Goal: Task Accomplishment & Management: Manage account settings

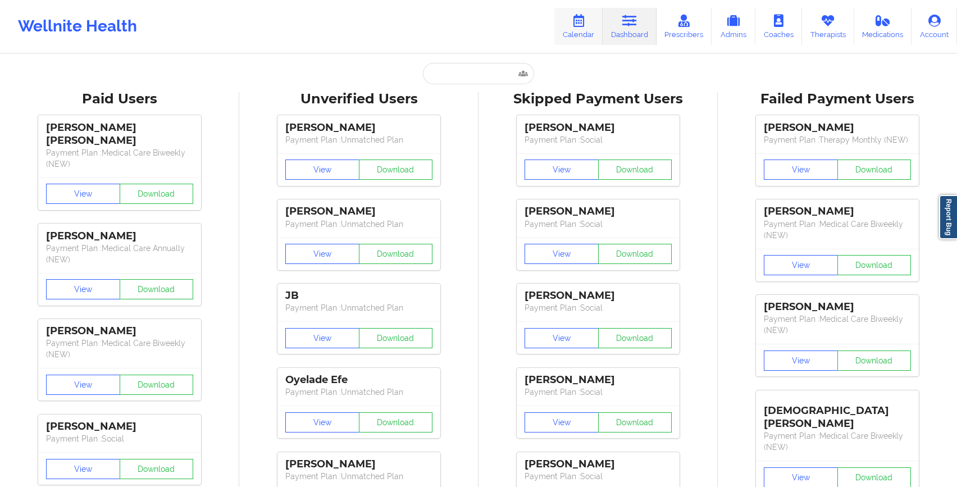
click at [578, 40] on link "Calendar" at bounding box center [579, 26] width 48 height 37
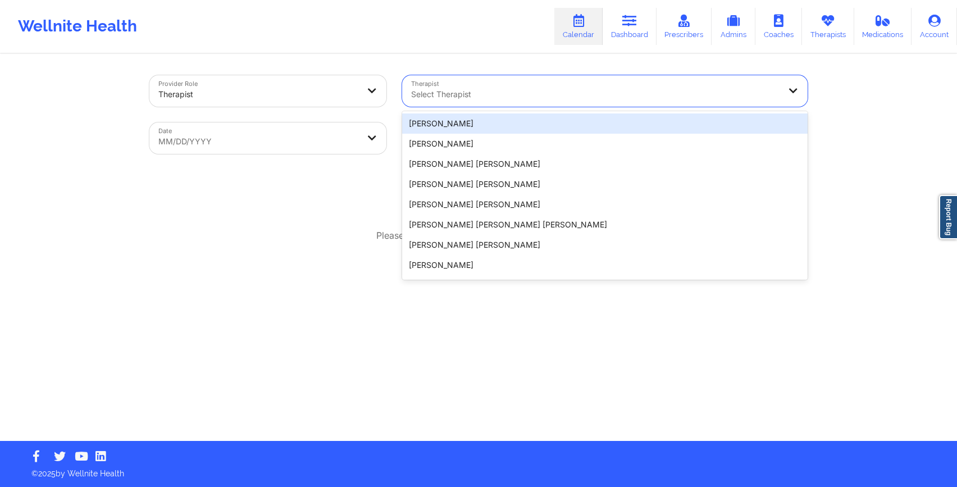
click at [447, 93] on div at bounding box center [595, 94] width 369 height 13
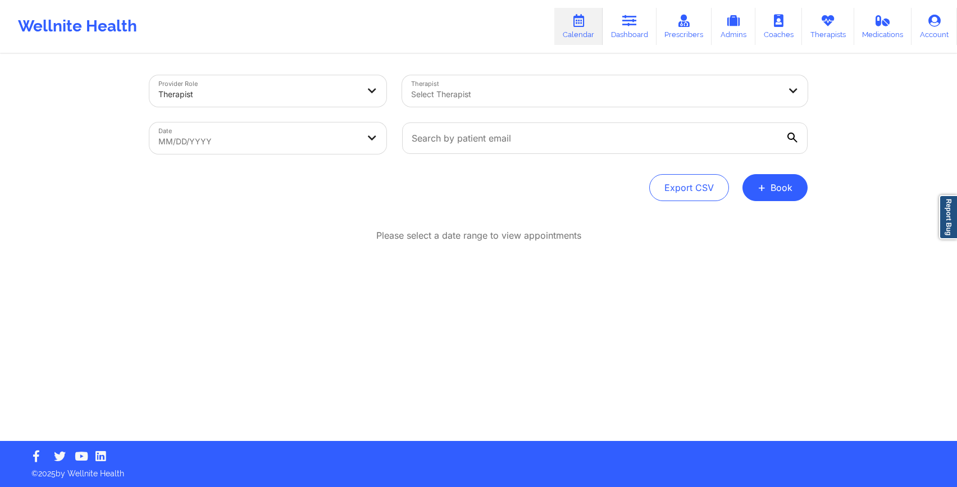
click at [326, 180] on div "Export CSV + Book" at bounding box center [478, 187] width 659 height 27
click at [238, 151] on body "Wellnite Health Calendar Dashboard Prescribers Admins Coaches Therapists Medica…" at bounding box center [478, 243] width 957 height 487
select select "2025-8"
select select "2025-9"
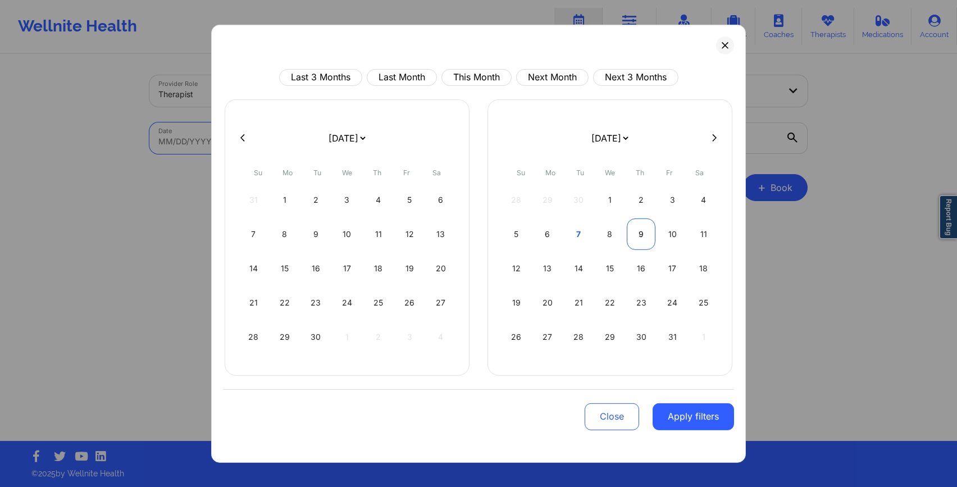
click at [641, 242] on div "9" at bounding box center [641, 233] width 29 height 31
select select "2025-9"
select select "2025-10"
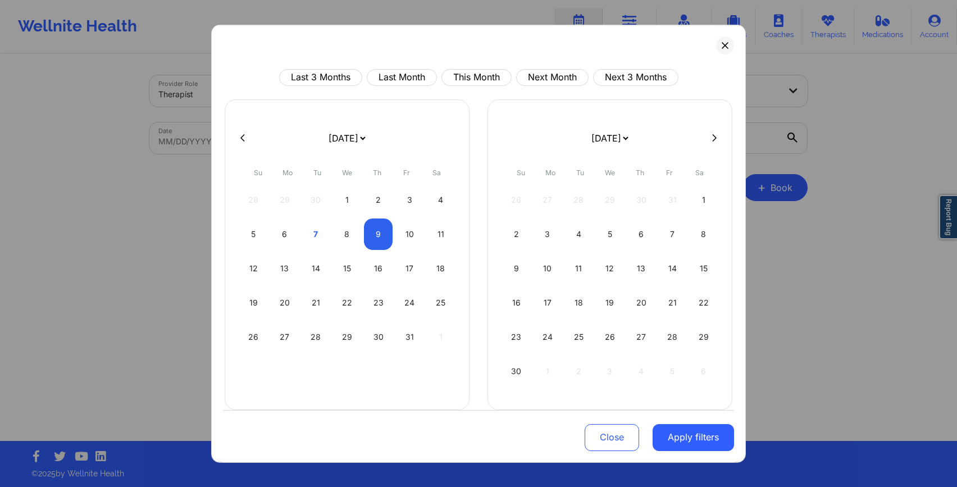
select select "2025-9"
select select "2025-10"
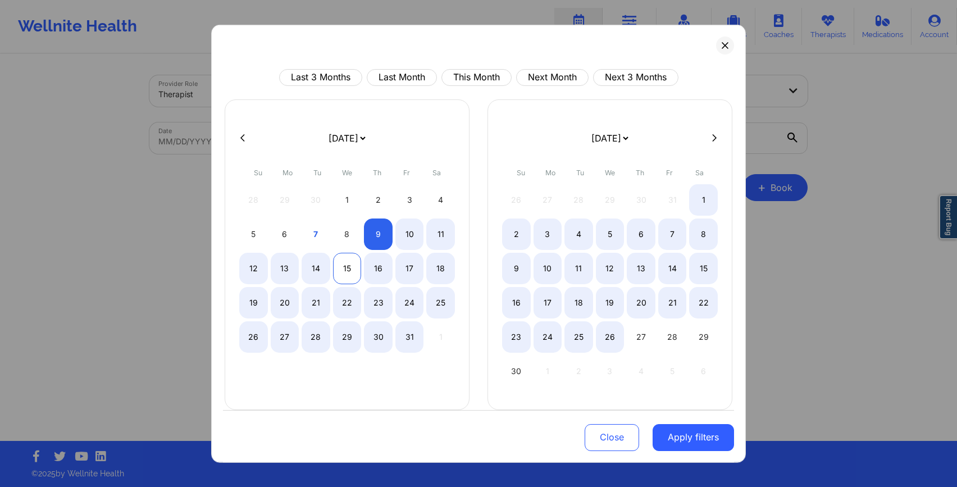
select select "2025-9"
select select "2025-10"
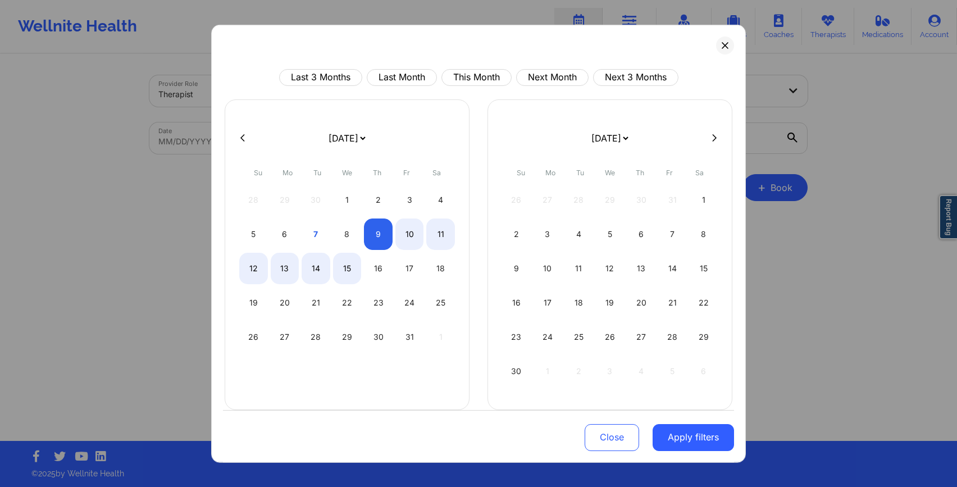
select select "2025-9"
select select "2025-10"
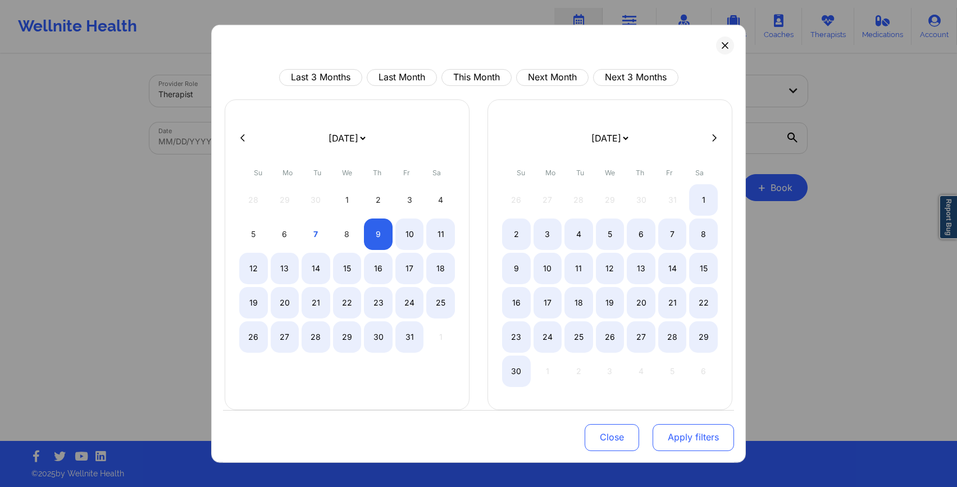
click at [674, 436] on button "Apply filters" at bounding box center [693, 437] width 81 height 27
select select "2025-9"
select select "2025-10"
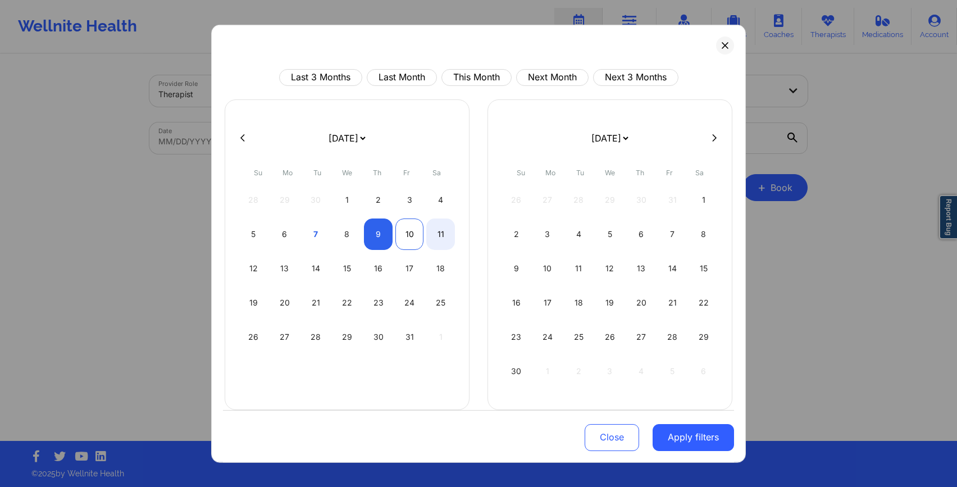
select select "2025-9"
select select "2025-10"
select select "2025-9"
select select "2025-10"
click at [382, 238] on div "9" at bounding box center [378, 233] width 29 height 31
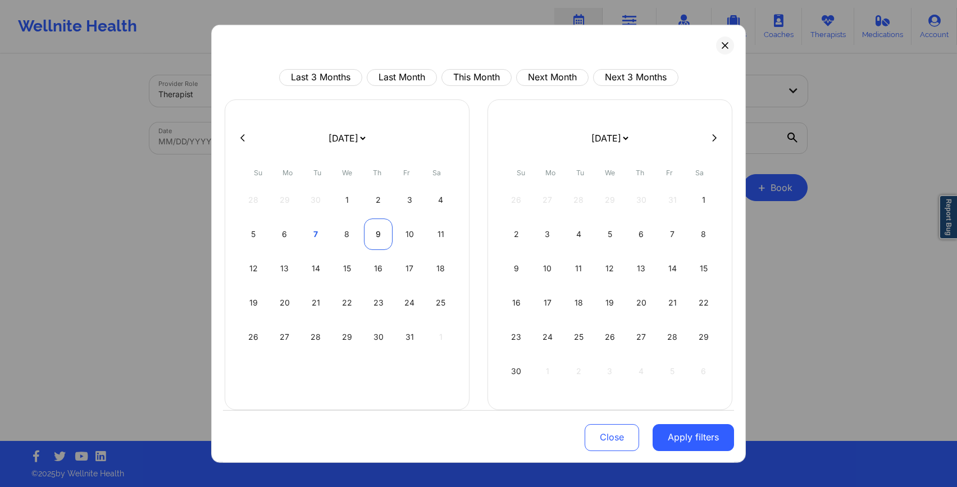
select select "2025-9"
select select "2025-10"
click at [683, 429] on button "Apply filters" at bounding box center [693, 437] width 81 height 27
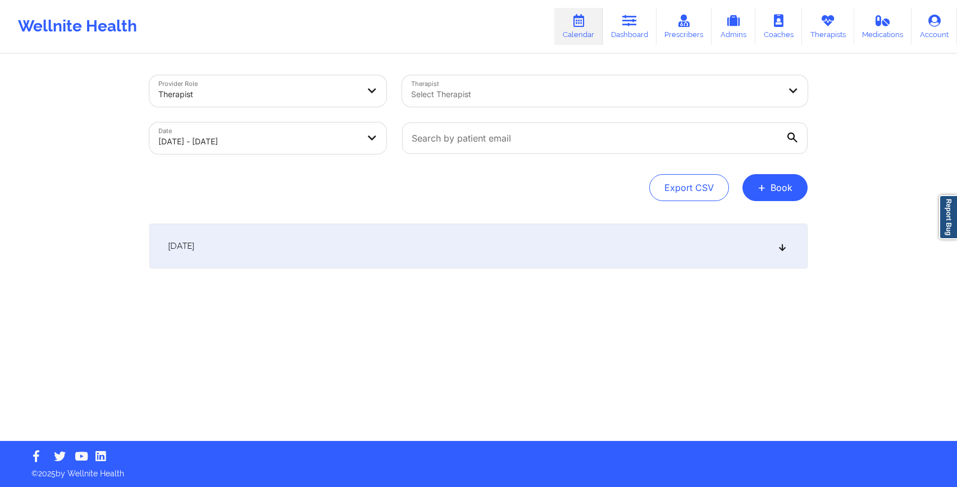
click at [496, 249] on div "[DATE]" at bounding box center [478, 246] width 659 height 45
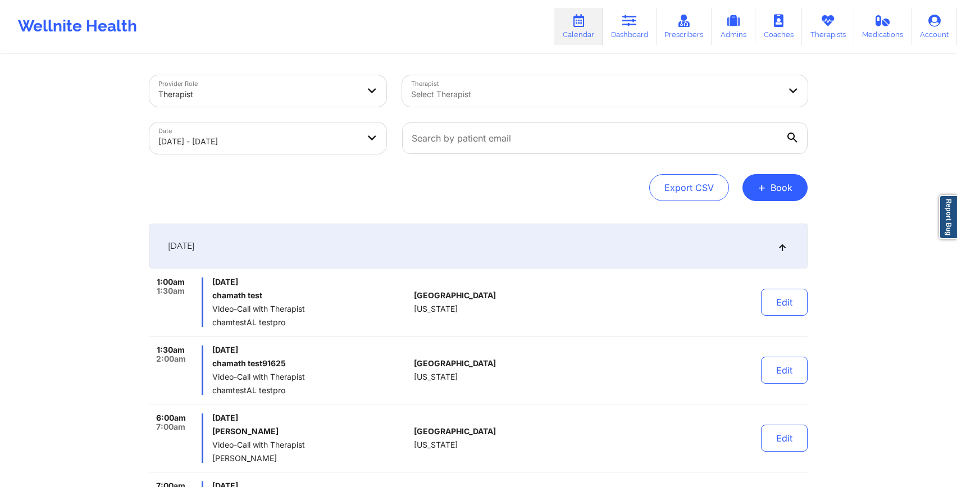
click at [211, 129] on body "Wellnite Health Calendar Dashboard Prescribers Admins Coaches Therapists Medica…" at bounding box center [478, 243] width 957 height 487
select select "2025-9"
select select "2025-10"
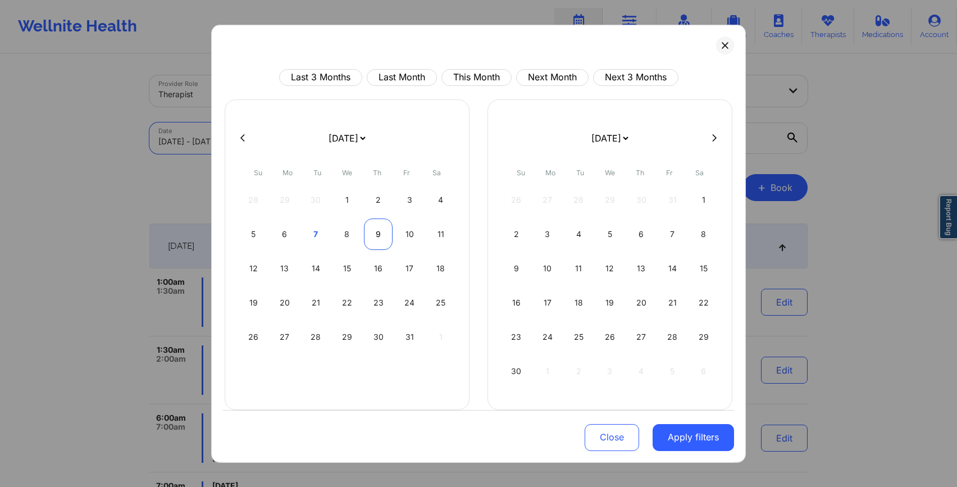
click at [375, 231] on div "9" at bounding box center [378, 233] width 29 height 31
select select "2025-9"
select select "2025-10"
click at [375, 231] on div "9" at bounding box center [378, 233] width 29 height 31
select select "2025-9"
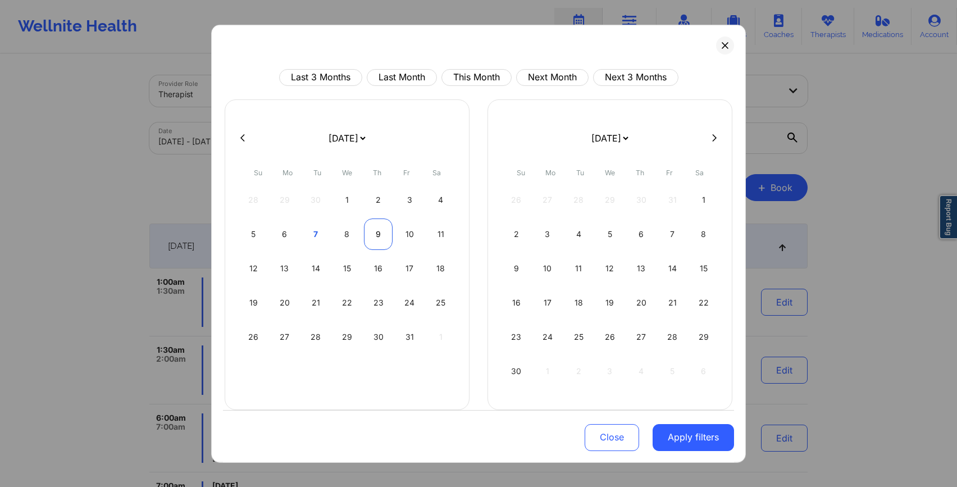
select select "2025-10"
click at [702, 443] on button "Apply filters" at bounding box center [693, 437] width 81 height 27
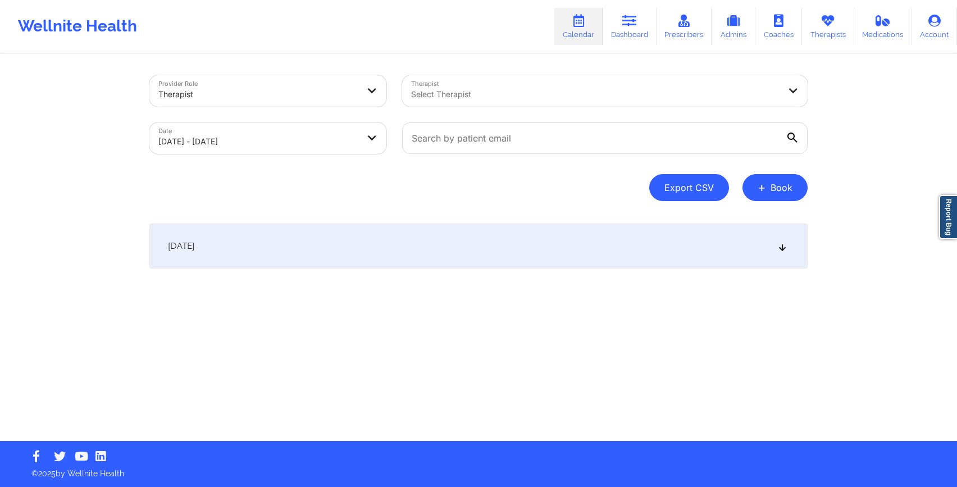
click at [683, 174] on button "Export CSV" at bounding box center [690, 187] width 80 height 27
select select "2025-8"
select select "2025-9"
click at [677, 195] on button "Export CSV" at bounding box center [690, 187] width 80 height 27
select select "2025-8"
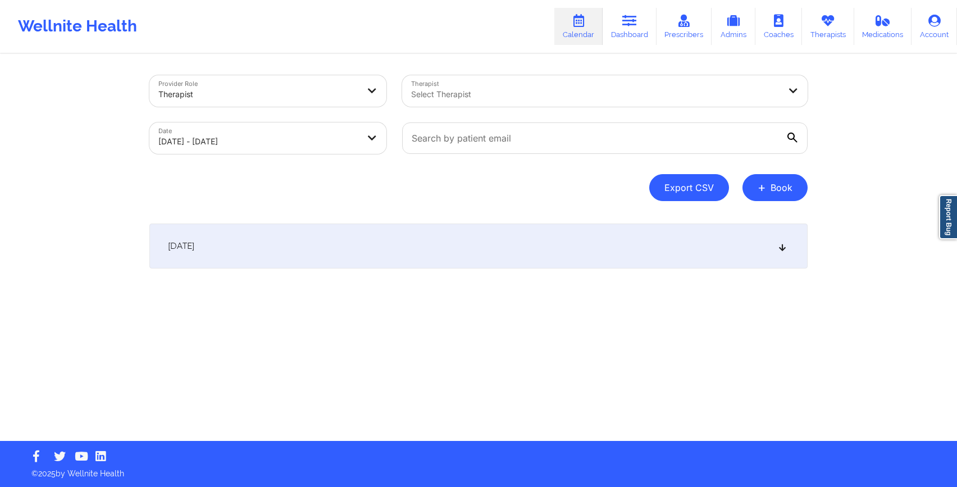
select select "2025-9"
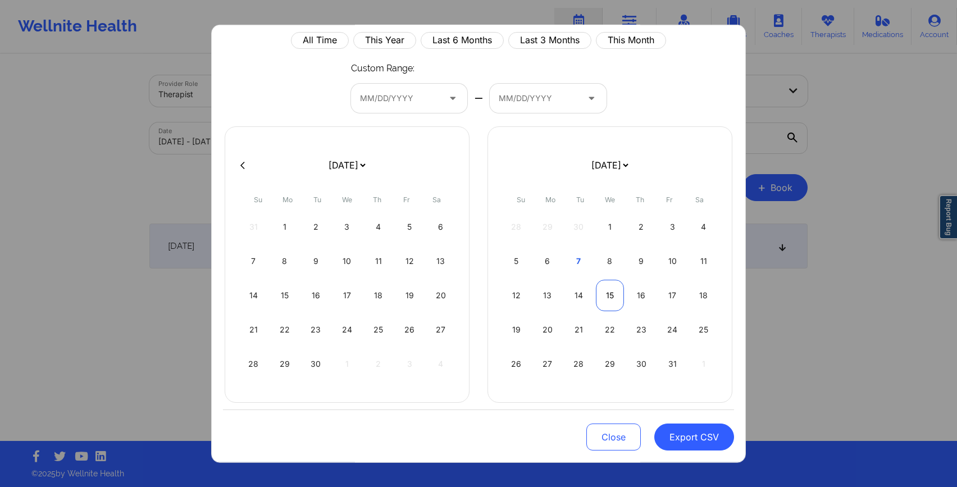
scroll to position [39, 0]
click at [641, 263] on div "9" at bounding box center [641, 258] width 29 height 31
select select "2025-8"
select select "2025-9"
click at [639, 264] on div "9" at bounding box center [641, 258] width 29 height 31
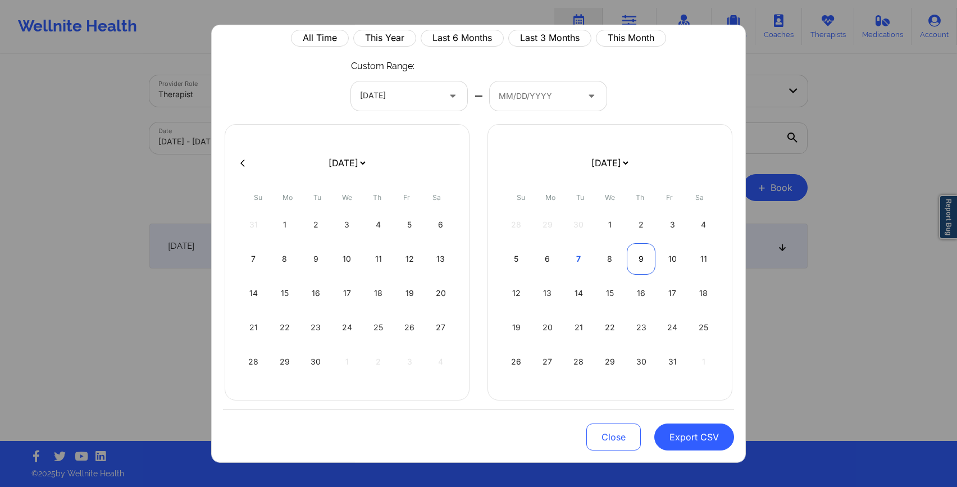
select select "2025-8"
select select "2025-9"
click at [698, 439] on button "Export CSV" at bounding box center [695, 437] width 80 height 27
select select "2025-8"
select select "2025-9"
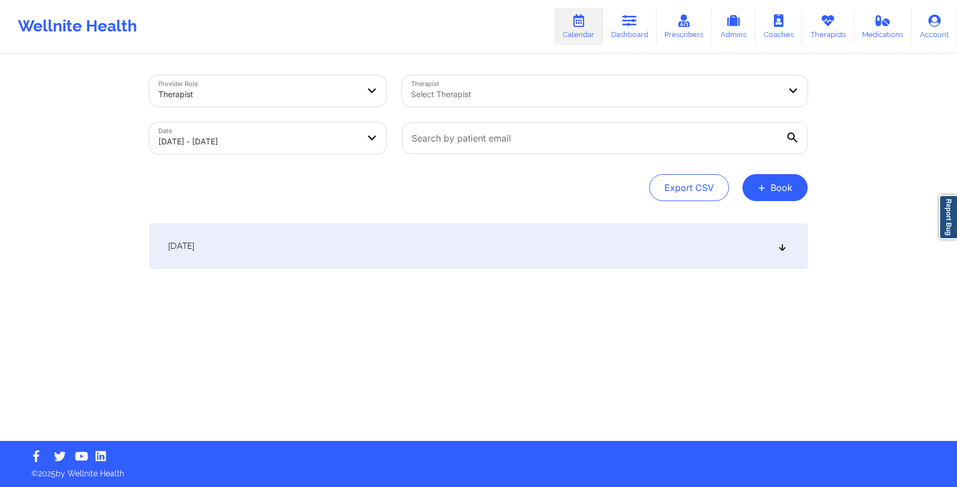
click at [503, 120] on div at bounding box center [604, 138] width 421 height 47
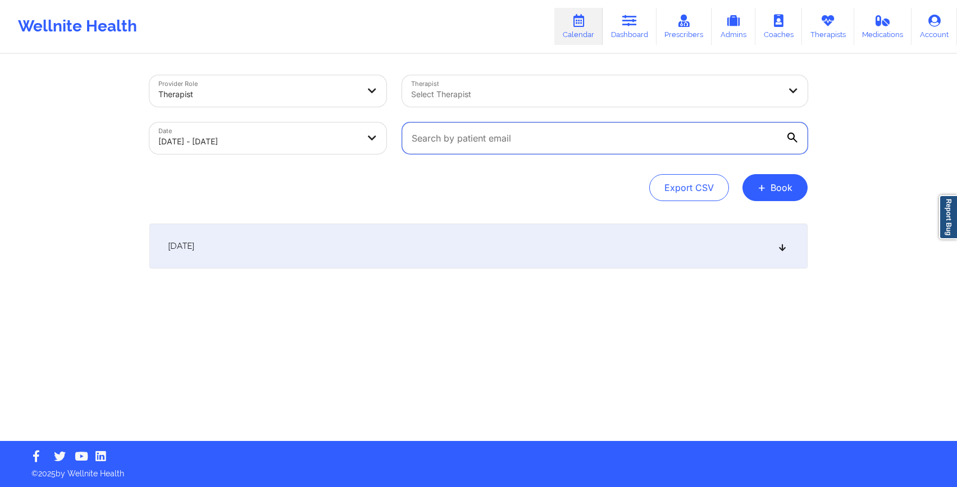
click at [503, 133] on input "text" at bounding box center [605, 137] width 406 height 31
paste input "[PERSON_NAME]"
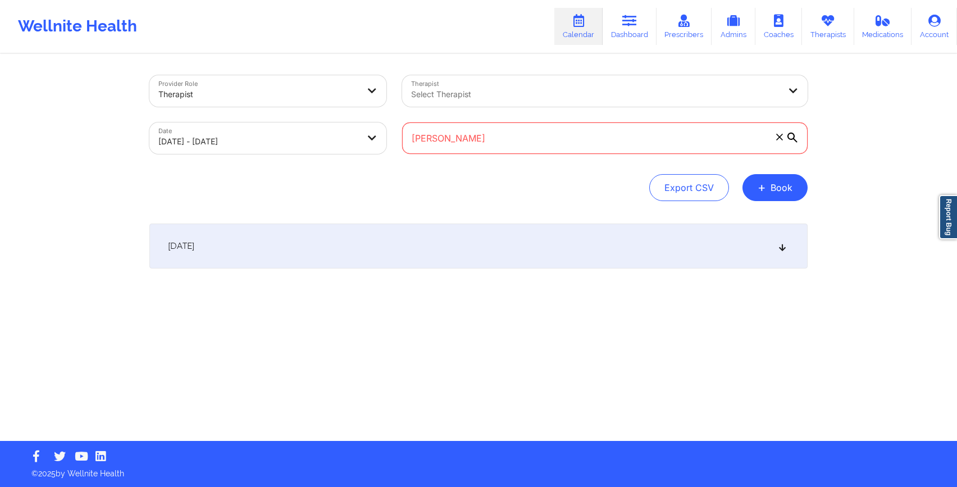
click at [525, 142] on input "[PERSON_NAME]" at bounding box center [605, 137] width 406 height 31
type input "\"
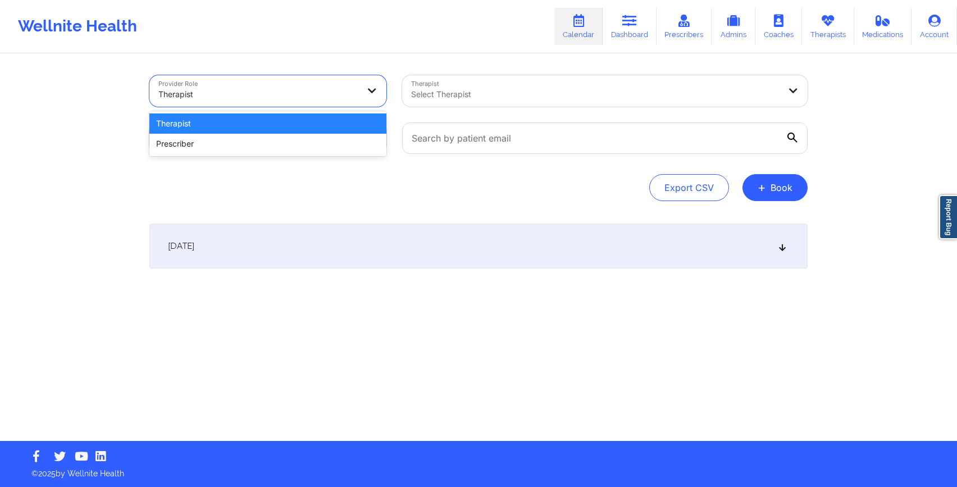
click at [251, 93] on div at bounding box center [258, 94] width 200 height 13
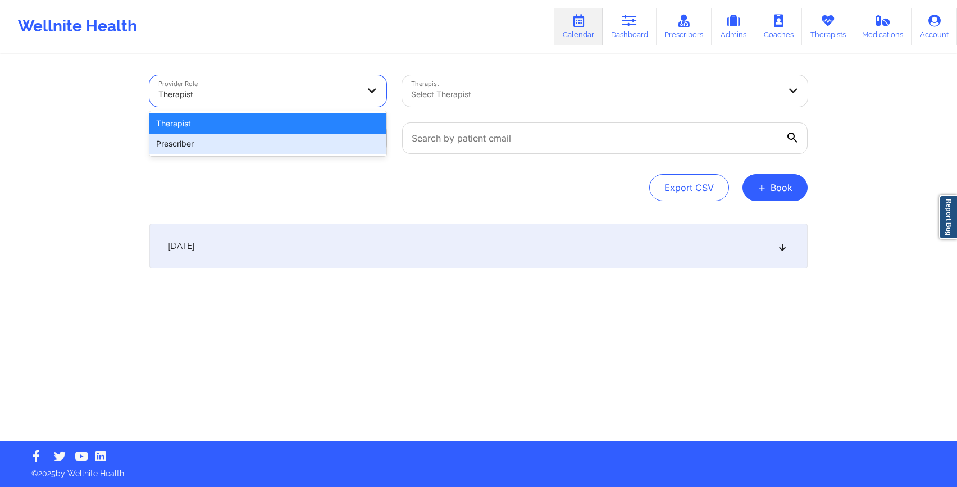
click at [242, 149] on div "Prescriber" at bounding box center [267, 144] width 237 height 20
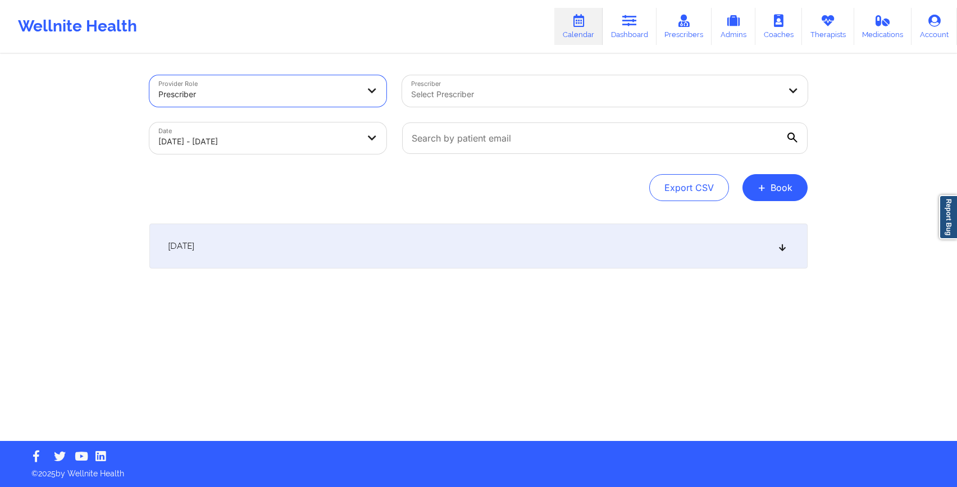
click at [480, 84] on div "Select Prescriber" at bounding box center [591, 90] width 379 height 31
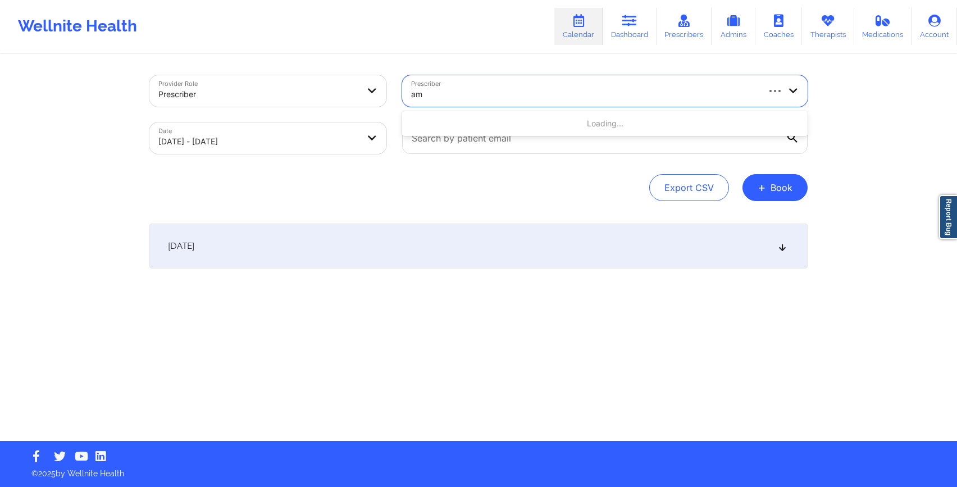
type input "[PERSON_NAME]"
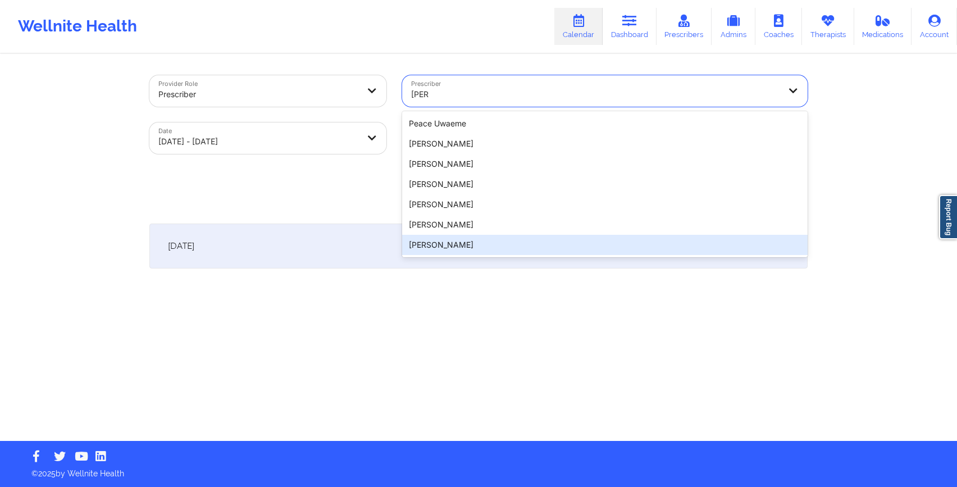
click at [492, 244] on div "[PERSON_NAME]" at bounding box center [605, 245] width 406 height 20
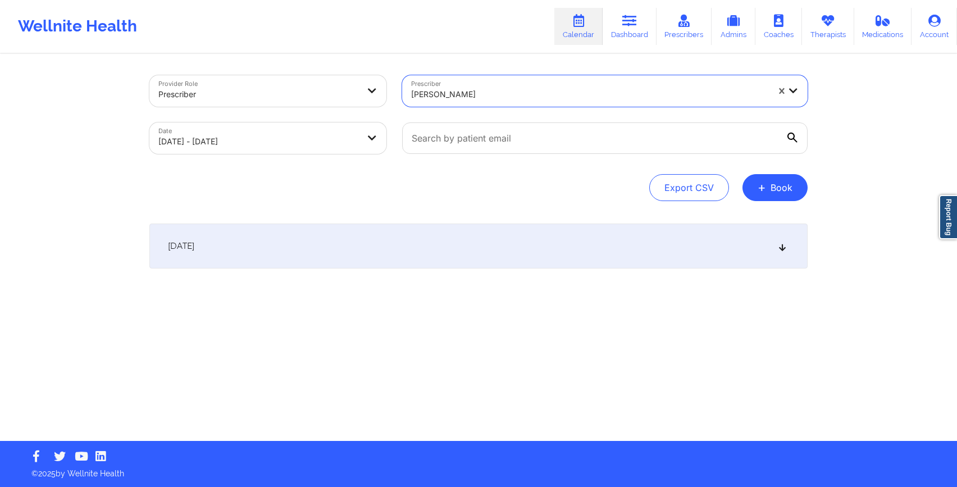
click at [279, 125] on body "Wellnite Health Calendar Dashboard Prescribers Admins Coaches Therapists Medica…" at bounding box center [478, 243] width 957 height 487
select select "2025-9"
select select "2025-10"
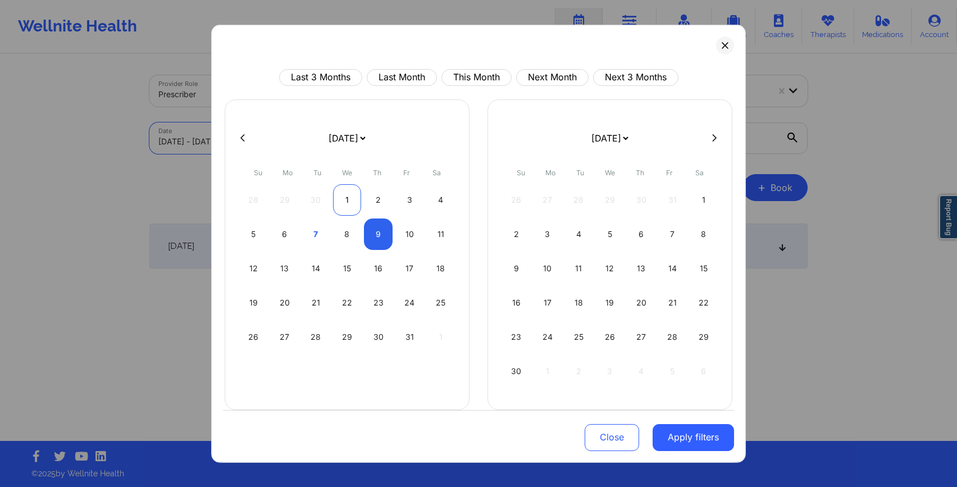
click at [353, 207] on div "1" at bounding box center [347, 199] width 29 height 31
select select "2025-9"
select select "2025-10"
select select "2025-9"
select select "2025-10"
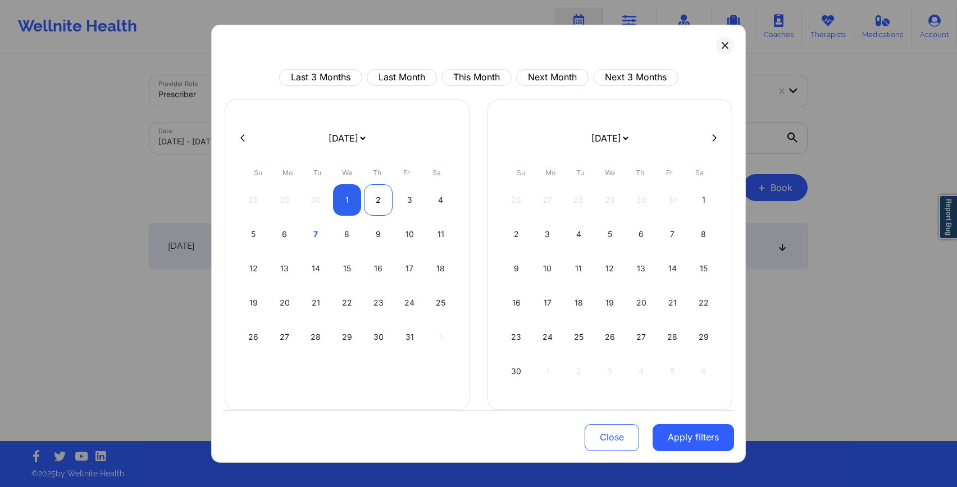
click at [382, 206] on div "2" at bounding box center [378, 199] width 29 height 31
select select "2025-9"
select select "2025-10"
click at [670, 438] on button "Apply filters" at bounding box center [693, 437] width 81 height 27
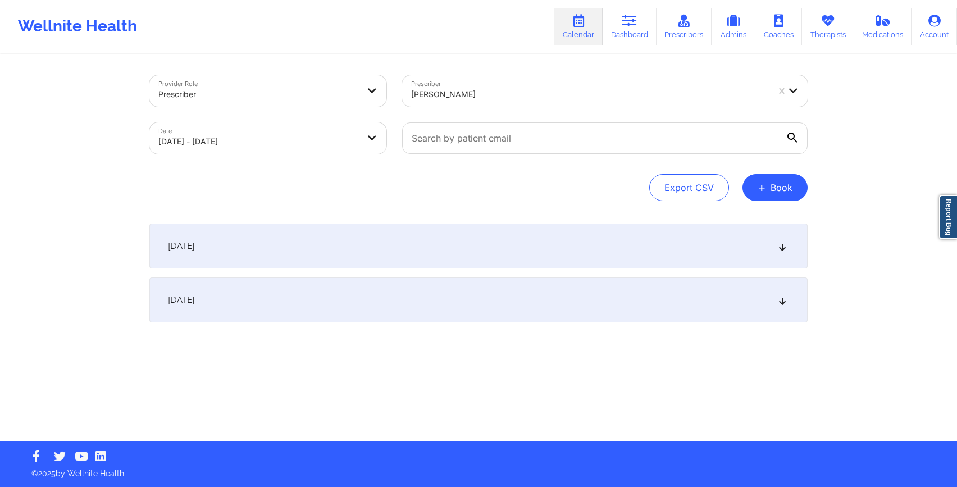
click at [426, 292] on div "[DATE]" at bounding box center [478, 300] width 659 height 45
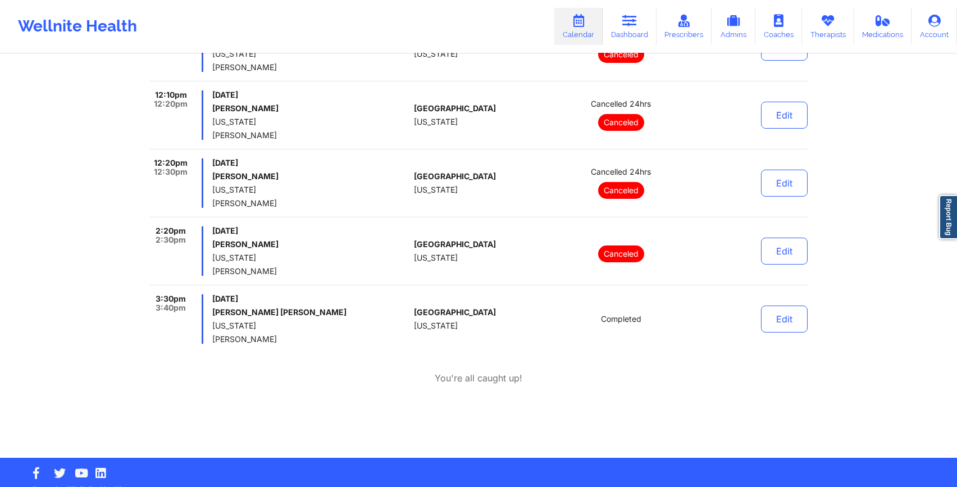
scroll to position [529, 0]
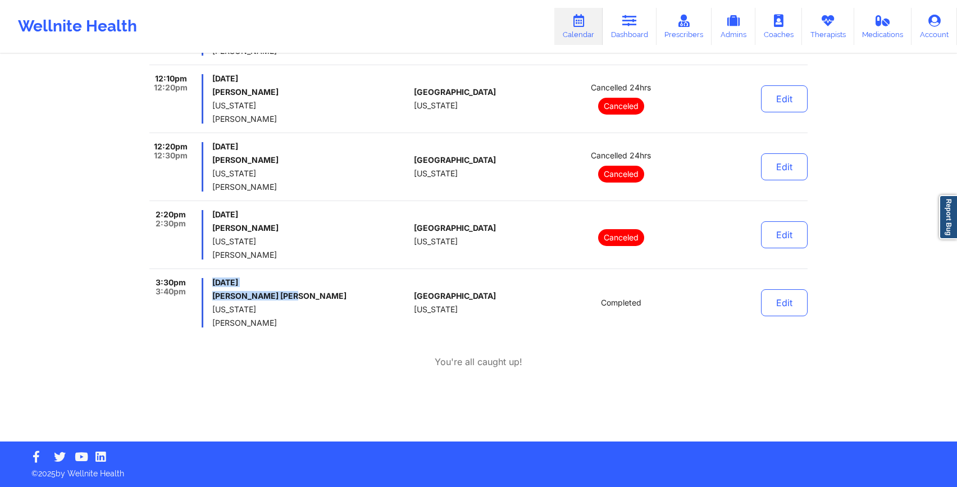
drag, startPoint x: 292, startPoint y: 301, endPoint x: 204, endPoint y: 297, distance: 88.3
click at [204, 297] on div "3:30pm 3:40pm [DATE] [PERSON_NAME] [PERSON_NAME] [US_STATE] [PERSON_NAME]" at bounding box center [279, 302] width 260 height 49
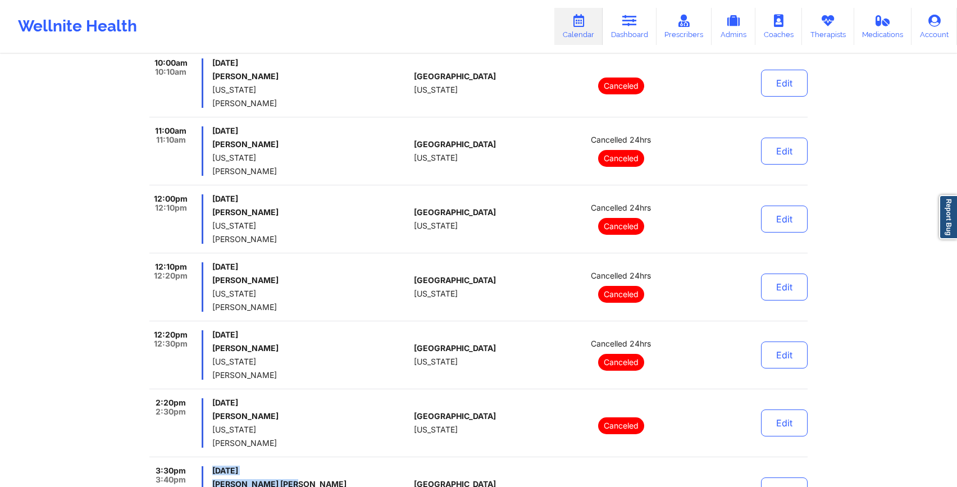
scroll to position [0, 0]
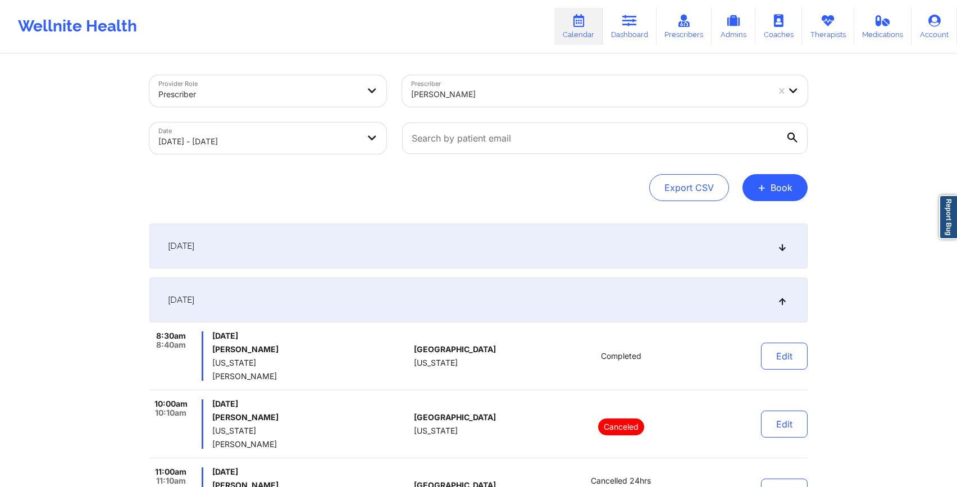
click at [476, 88] on div at bounding box center [589, 94] width 357 height 13
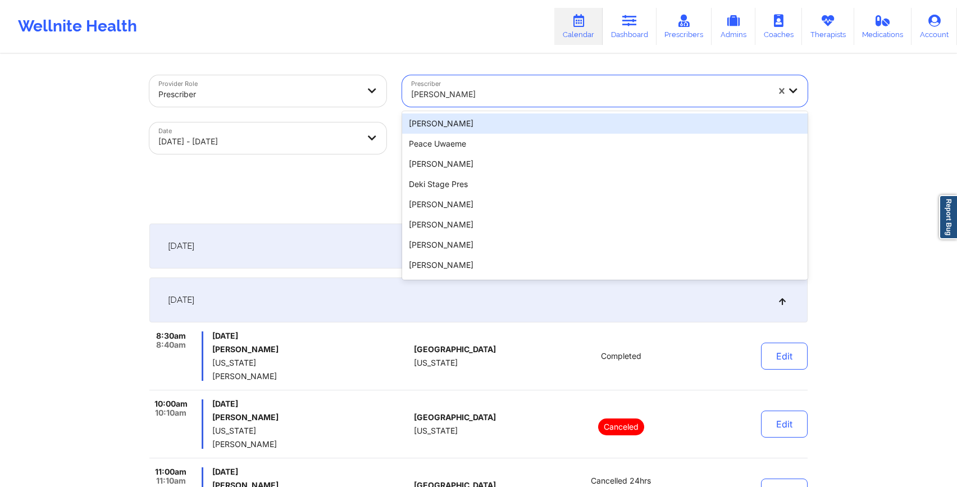
click at [338, 97] on div at bounding box center [258, 94] width 200 height 13
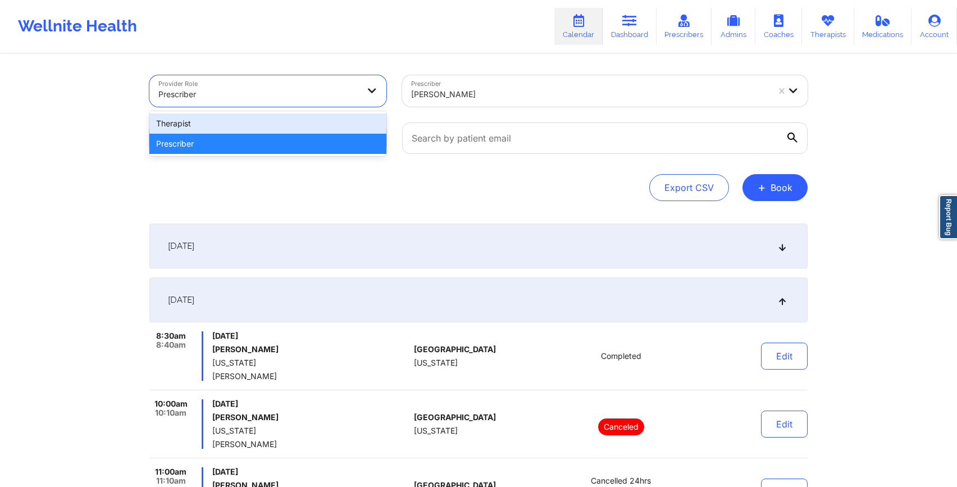
click at [325, 120] on div "Therapist" at bounding box center [267, 124] width 237 height 20
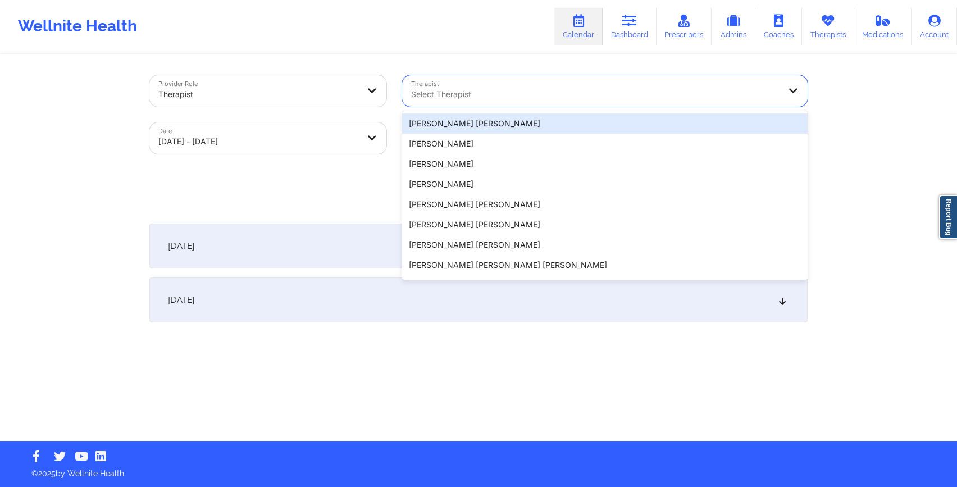
click at [456, 95] on div at bounding box center [595, 94] width 369 height 13
paste input "[PERSON_NAME]"
type input "[PERSON_NAME]"
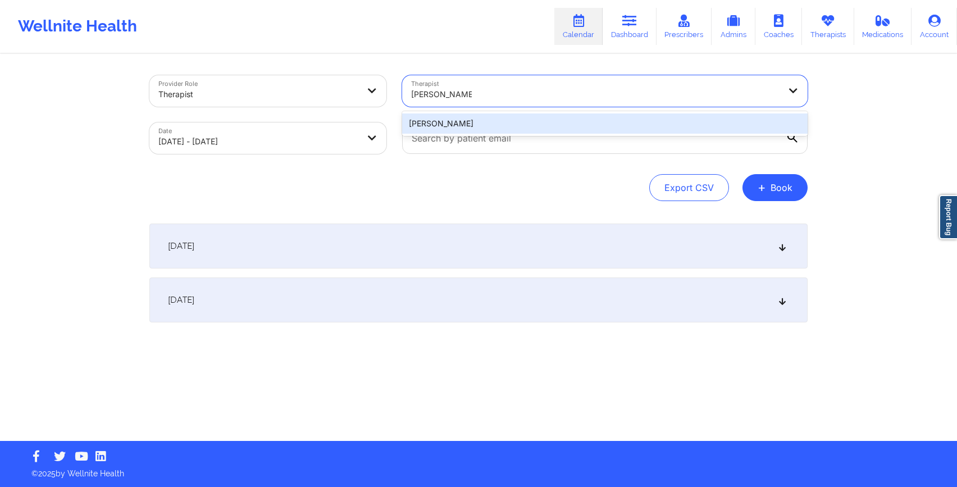
click at [472, 129] on div "[PERSON_NAME]" at bounding box center [605, 124] width 406 height 20
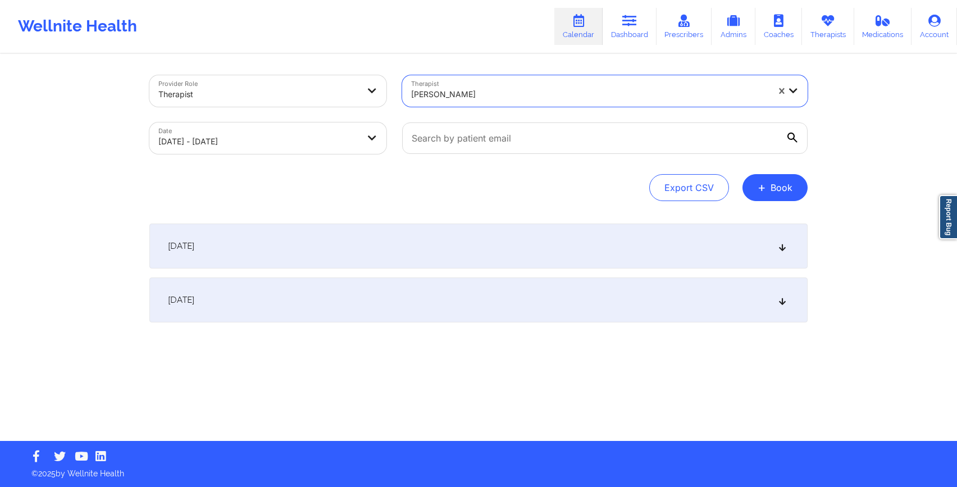
click at [691, 88] on div at bounding box center [589, 94] width 357 height 13
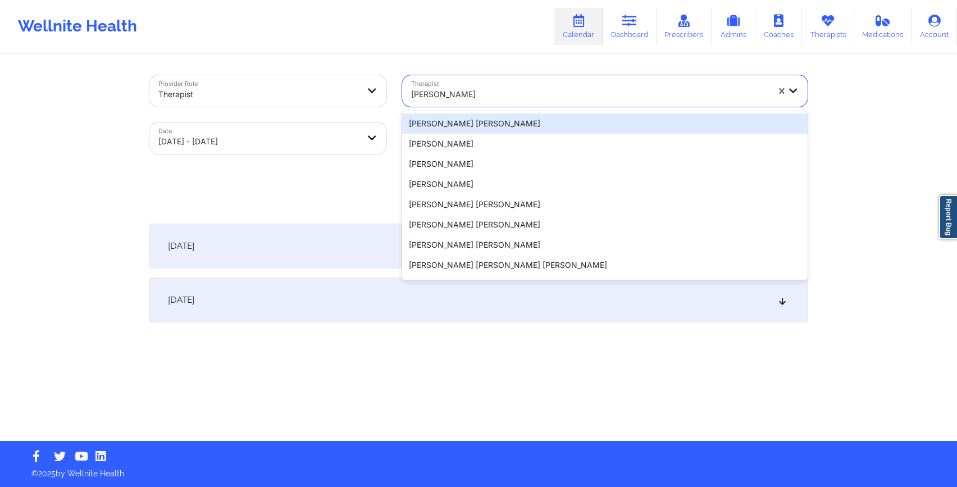
click at [552, 64] on div "Provider Role Therapist Therapist option [PERSON_NAME], selected. [PERSON_NAME]…" at bounding box center [479, 248] width 674 height 386
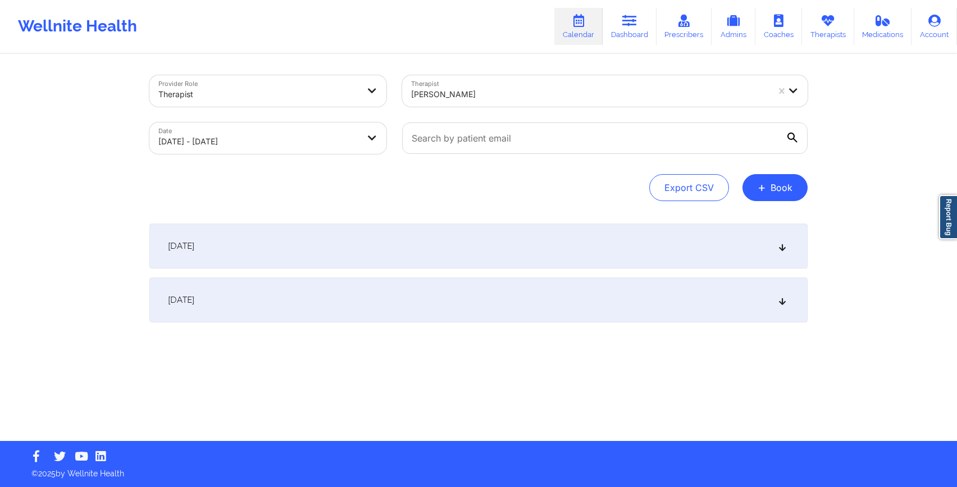
select select "2025-9"
select select "2025-10"
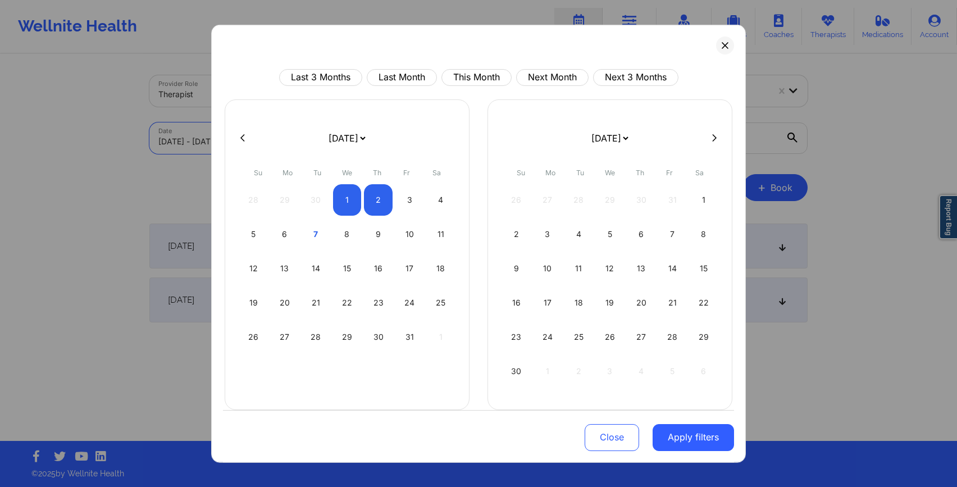
click at [265, 135] on body "Wellnite Health Calendar Dashboard Prescribers Admins Coaches Therapists Medica…" at bounding box center [478, 243] width 957 height 487
click at [340, 205] on div "1" at bounding box center [347, 199] width 29 height 31
select select "2025-9"
select select "2025-10"
select select "2025-9"
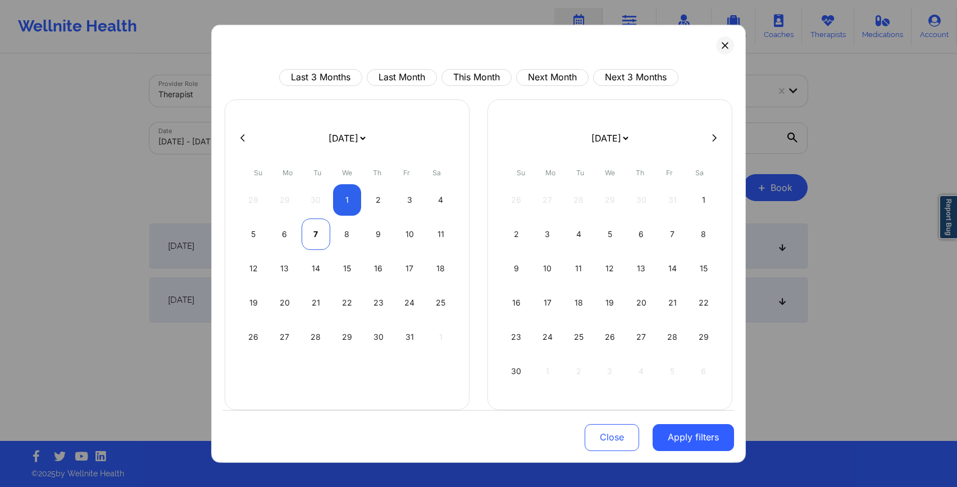
select select "2025-10"
click at [321, 235] on div "7" at bounding box center [316, 233] width 29 height 31
select select "2025-9"
select select "2025-10"
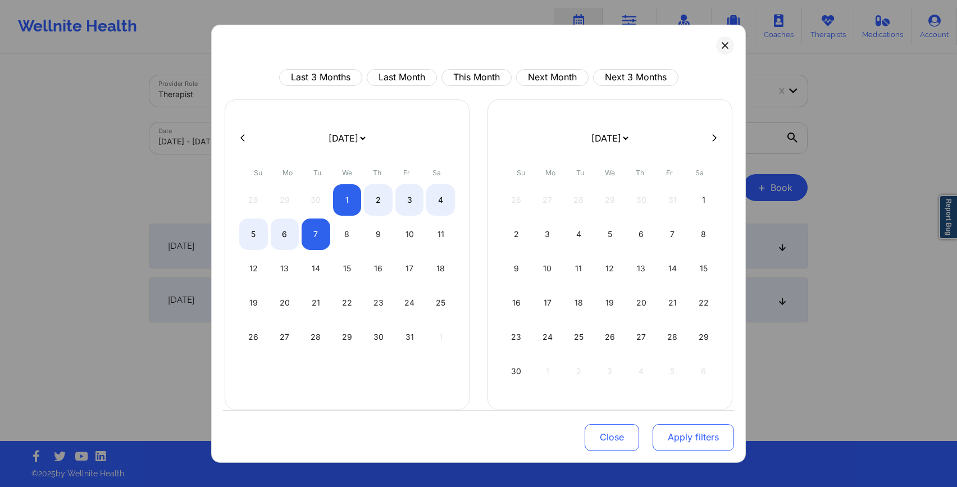
click at [675, 441] on button "Apply filters" at bounding box center [693, 437] width 81 height 27
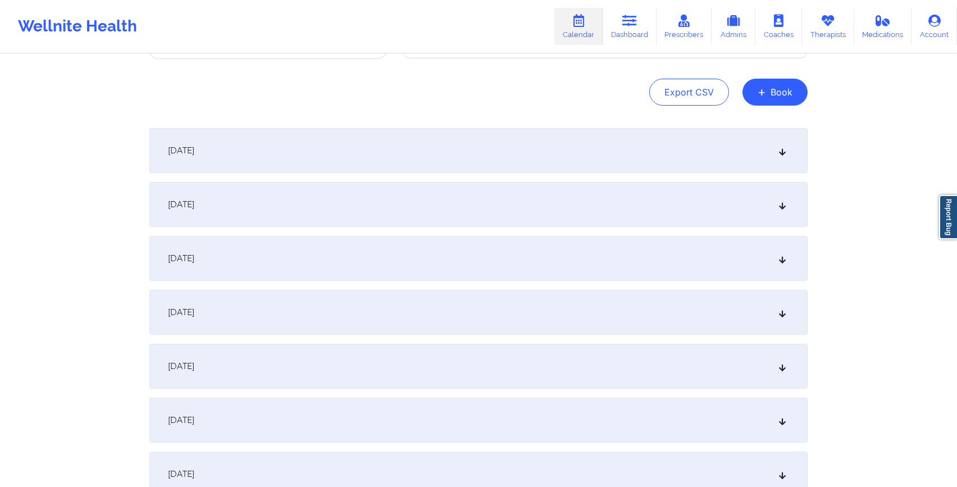
scroll to position [196, 0]
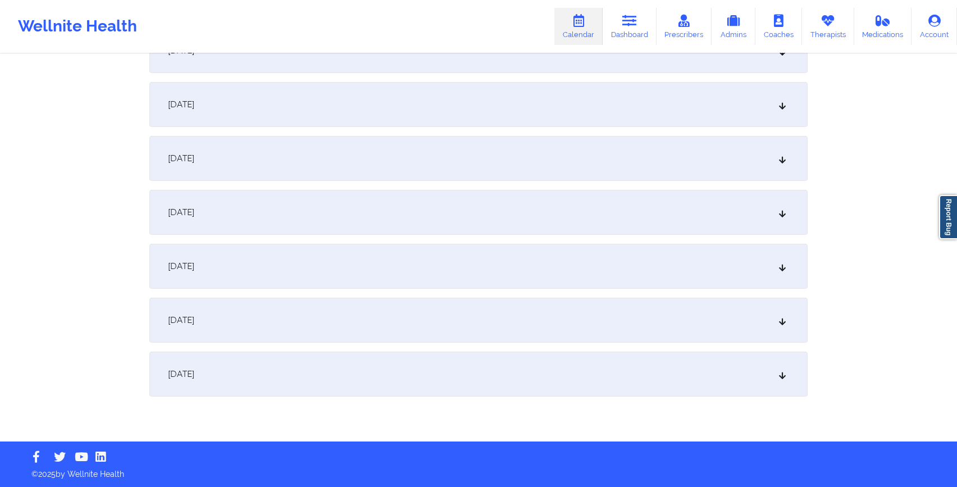
click at [399, 390] on div "[DATE]" at bounding box center [478, 374] width 659 height 45
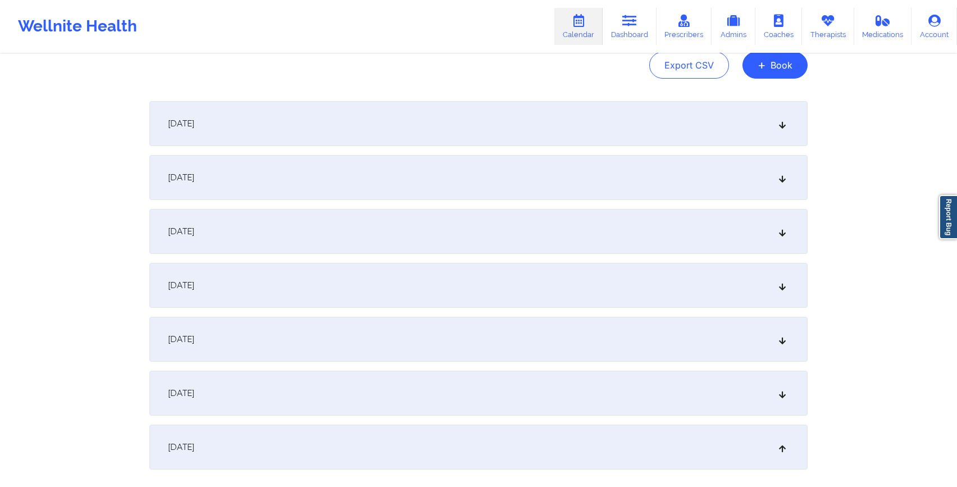
scroll to position [0, 0]
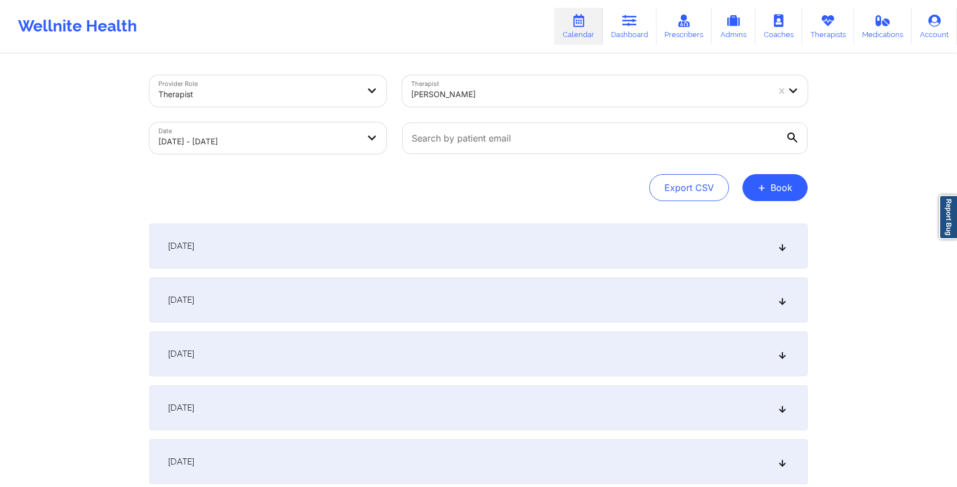
click at [374, 194] on div "Export CSV + Book" at bounding box center [478, 187] width 659 height 27
click at [435, 95] on div at bounding box center [589, 94] width 357 height 13
click at [437, 97] on div at bounding box center [589, 94] width 357 height 13
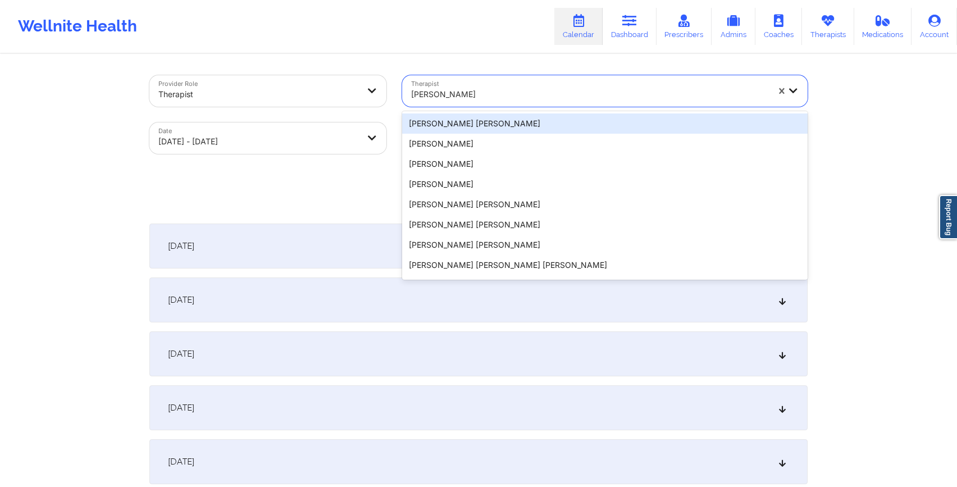
drag, startPoint x: 441, startPoint y: 97, endPoint x: 466, endPoint y: 97, distance: 24.7
click at [466, 97] on div at bounding box center [589, 94] width 357 height 13
